Goal: Task Accomplishment & Management: Complete application form

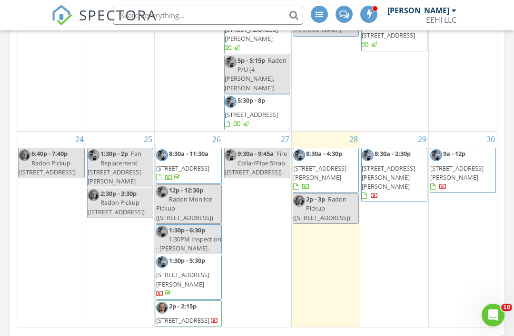
scroll to position [656, 0]
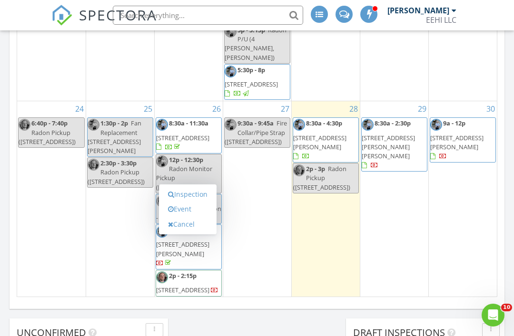
click at [205, 196] on link "Inspection" at bounding box center [187, 194] width 49 height 15
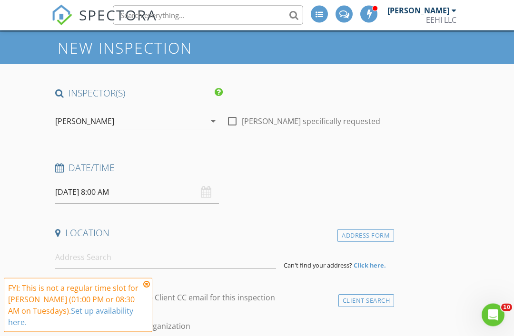
scroll to position [33, 0]
click at [104, 187] on input "[DATE] 8:00 AM" at bounding box center [137, 192] width 164 height 23
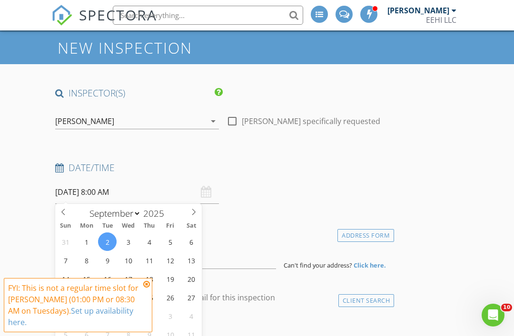
click at [113, 194] on input "[DATE] 8:00 AM" at bounding box center [137, 192] width 164 height 23
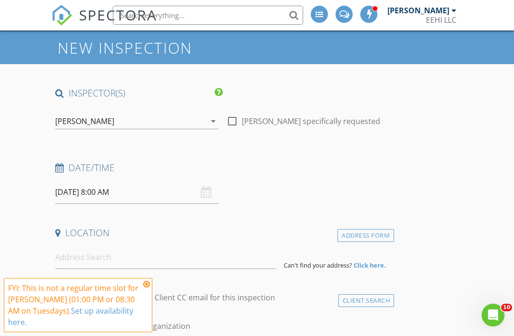
click at [148, 288] on icon at bounding box center [146, 285] width 7 height 8
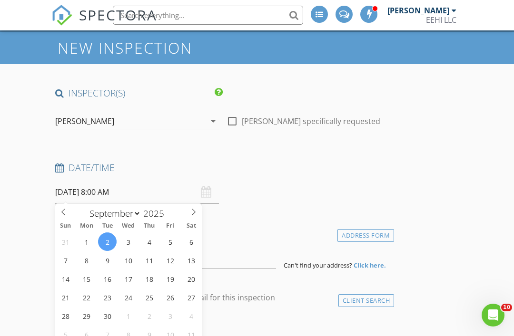
type input "30"
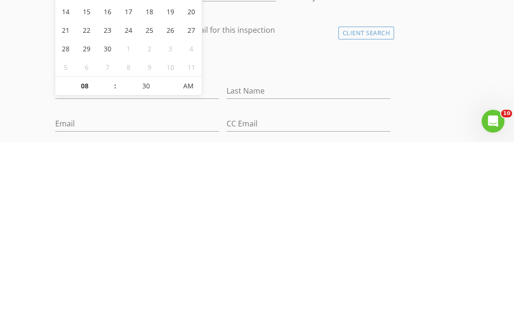
type input "[DATE] 8:30 AM"
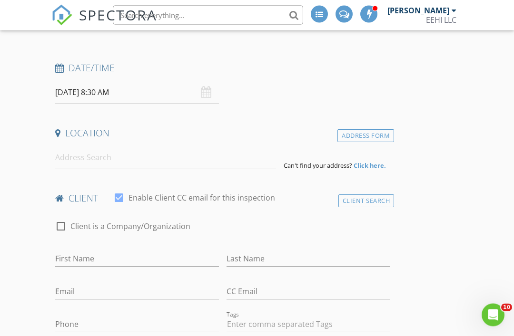
scroll to position [132, 0]
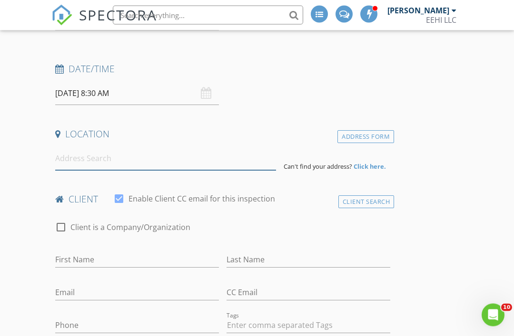
click at [197, 153] on input at bounding box center [165, 158] width 221 height 23
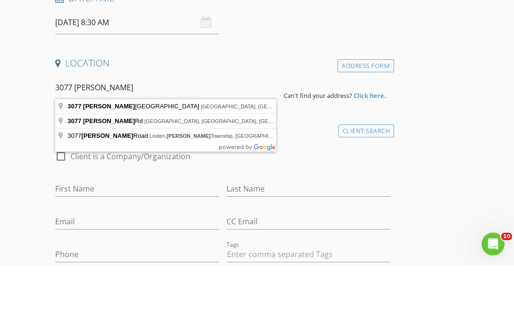
type input "[STREET_ADDRESS][PERSON_NAME]"
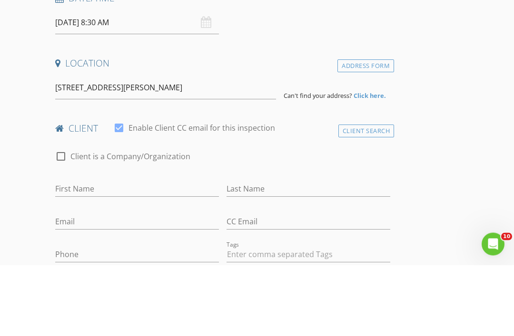
scroll to position [203, 0]
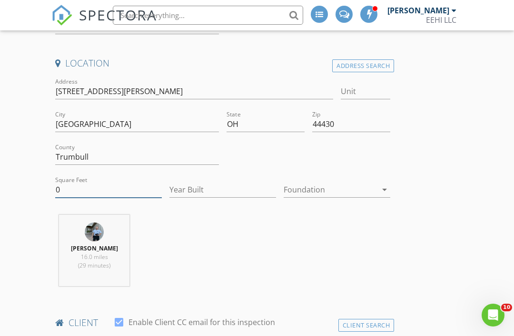
click at [89, 191] on input "0" at bounding box center [108, 190] width 107 height 16
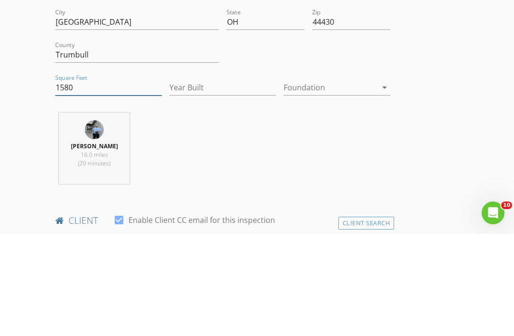
type input "1580"
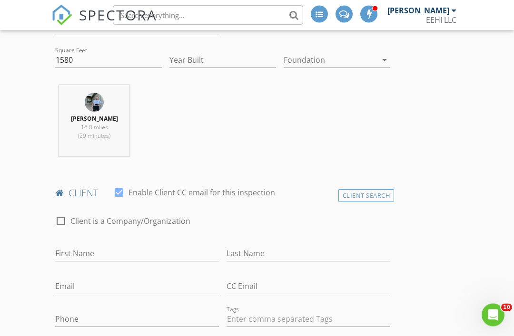
scroll to position [310, 0]
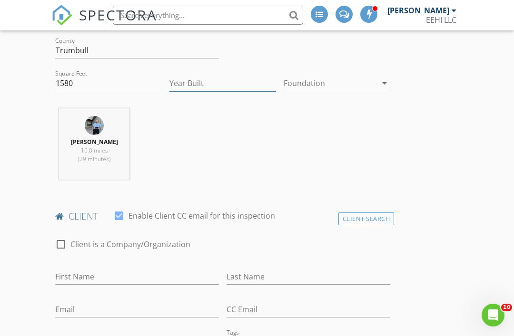
click at [248, 76] on input "Year Built" at bounding box center [222, 84] width 107 height 16
type input "1978"
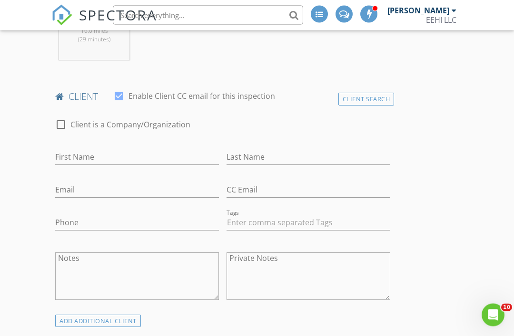
scroll to position [430, 0]
click at [95, 154] on input "First Name" at bounding box center [137, 156] width 164 height 16
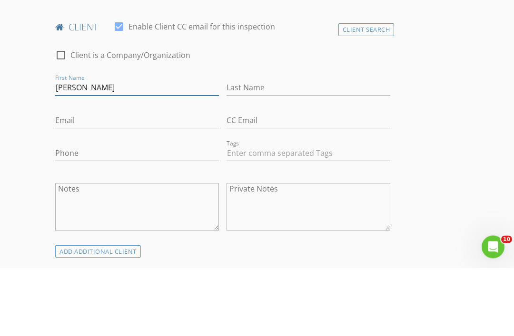
type input "[PERSON_NAME]"
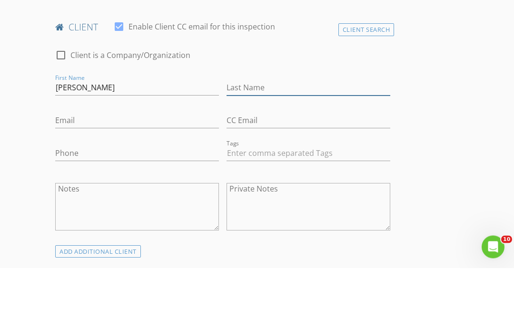
click at [310, 148] on input "Last Name" at bounding box center [308, 156] width 164 height 16
type input "[PERSON_NAME]"
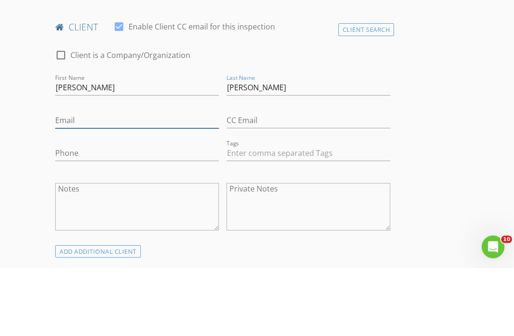
click at [74, 181] on input "Email" at bounding box center [137, 189] width 164 height 16
type input "[EMAIL_ADDRESS][DOMAIN_NAME]"
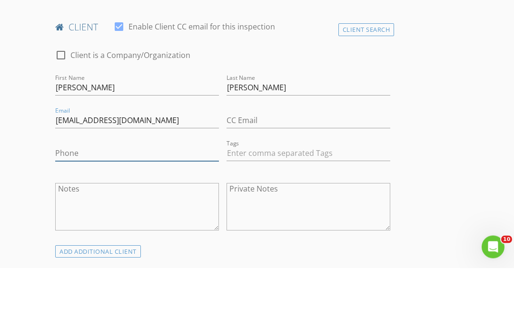
click at [161, 214] on input "Phone" at bounding box center [137, 222] width 164 height 16
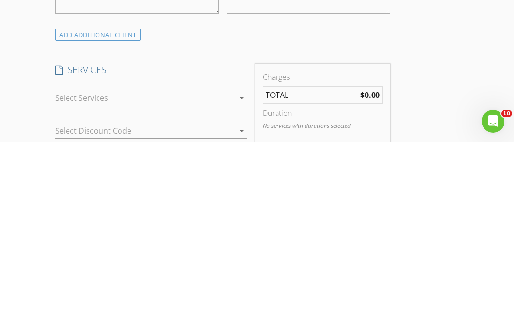
scroll to position [523, 0]
type input "[PHONE_NUMBER]"
click at [75, 283] on div at bounding box center [144, 290] width 179 height 15
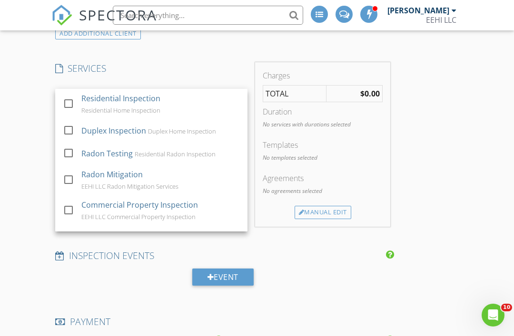
click at [69, 98] on div at bounding box center [68, 104] width 16 height 16
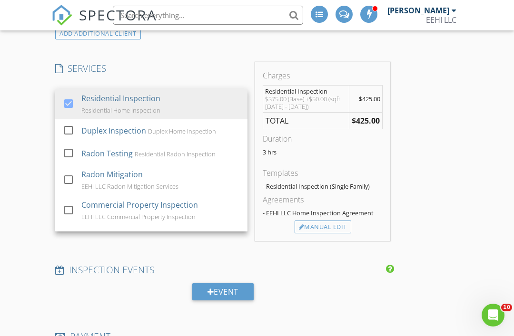
click at [448, 118] on div "INSPECTOR(S) check_box [PERSON_NAME] PRIMARY check_box_outline_blank [PERSON_NA…" at bounding box center [256, 238] width 411 height 1671
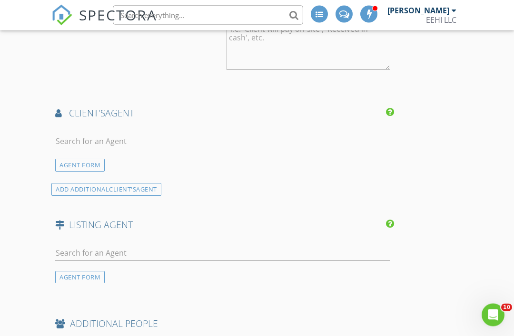
scroll to position [1105, 0]
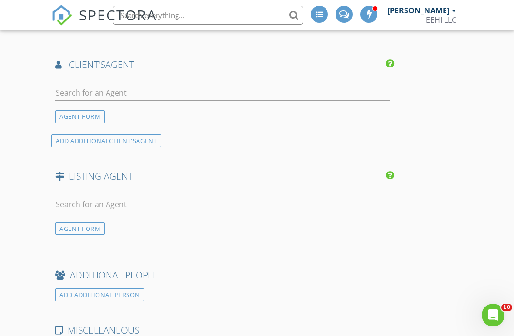
click at [71, 113] on div "AGENT FORM" at bounding box center [79, 116] width 49 height 13
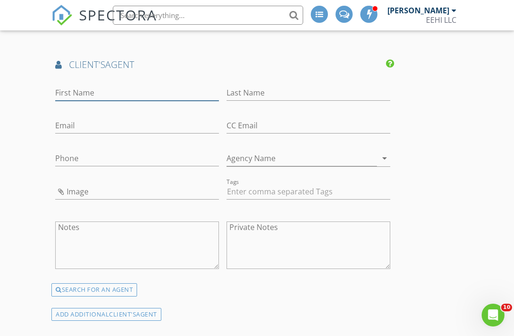
click at [71, 96] on input "First Name" at bounding box center [137, 93] width 164 height 16
type input "Victoria"
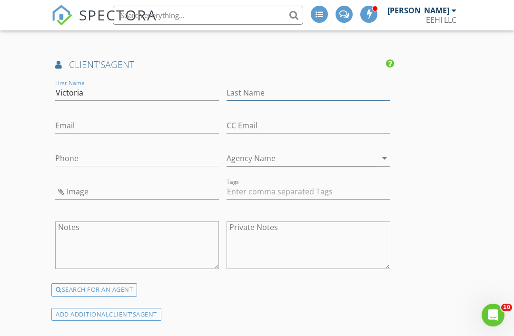
click at [253, 92] on input "Last Name" at bounding box center [308, 93] width 164 height 16
type input "[PERSON_NAME]"
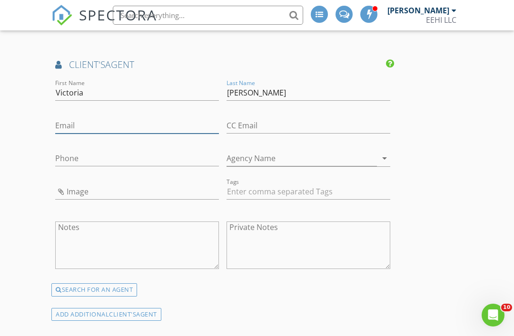
click at [102, 125] on input "Email" at bounding box center [137, 126] width 164 height 16
type input "[EMAIL_ADDRESS][DOMAIN_NAME]"
click at [67, 146] on div "Phone" at bounding box center [137, 160] width 164 height 31
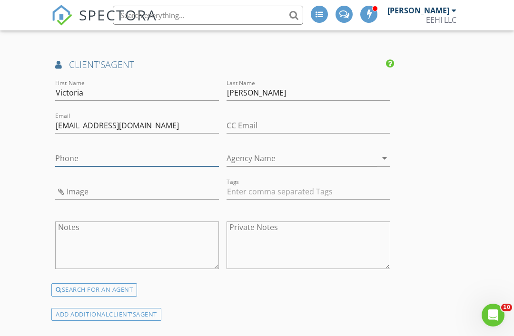
click at [59, 157] on input "Phone" at bounding box center [137, 159] width 164 height 16
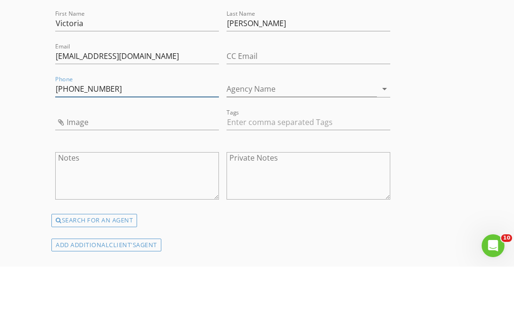
type input "[PHONE_NUMBER]"
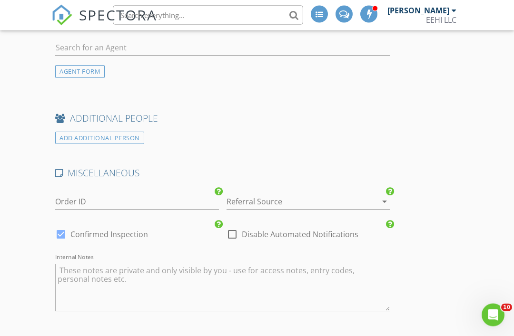
scroll to position [1453, 0]
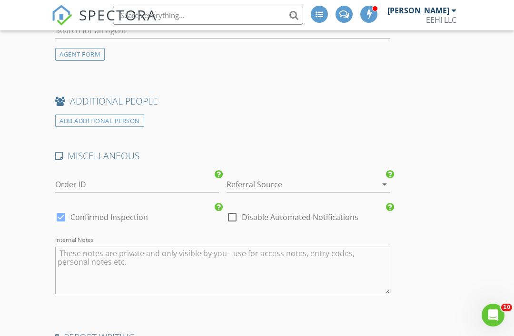
click at [305, 177] on div at bounding box center [294, 184] width 137 height 15
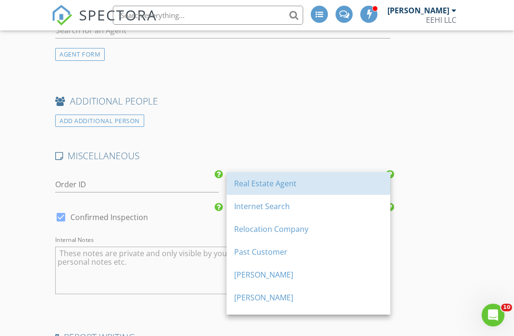
click at [293, 185] on div "Real Estate Agent" at bounding box center [308, 183] width 148 height 11
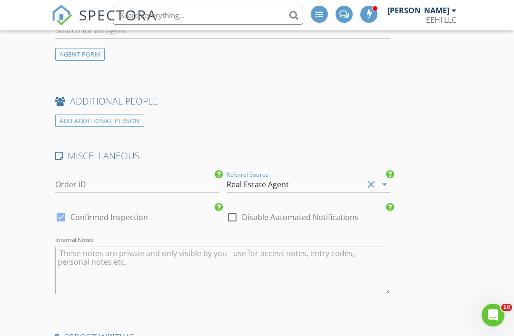
click at [288, 181] on div "Real Estate Agent" at bounding box center [294, 184] width 137 height 15
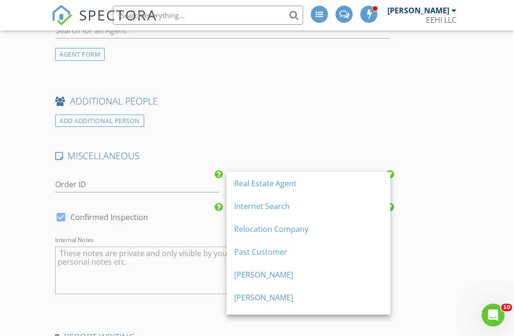
click at [293, 207] on div "Internet Search" at bounding box center [308, 206] width 148 height 11
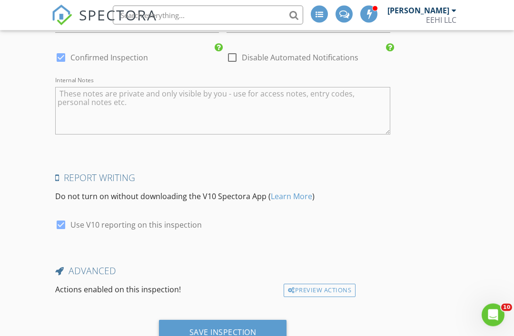
scroll to position [1616, 0]
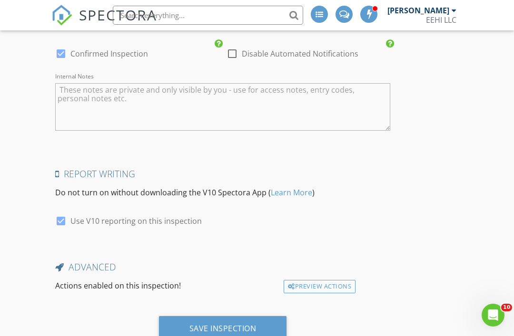
click at [241, 324] on div "Save Inspection" at bounding box center [222, 329] width 67 height 10
